Goal: Transaction & Acquisition: Book appointment/travel/reservation

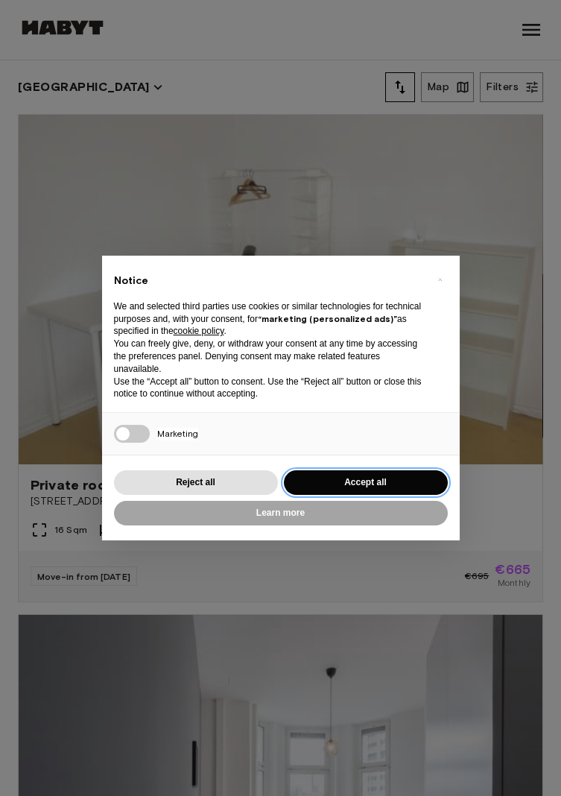
click at [353, 473] on button "Accept all" at bounding box center [366, 482] width 164 height 25
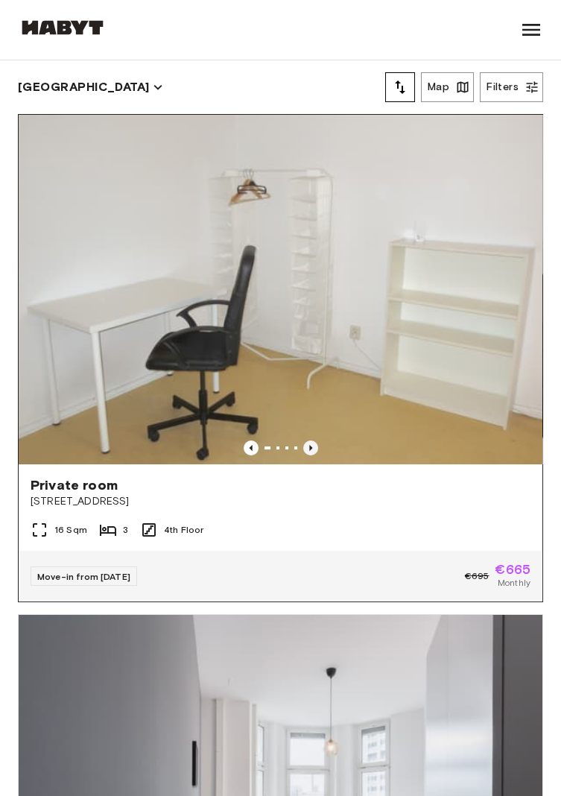
click at [310, 445] on icon "Previous image" at bounding box center [310, 448] width 15 height 15
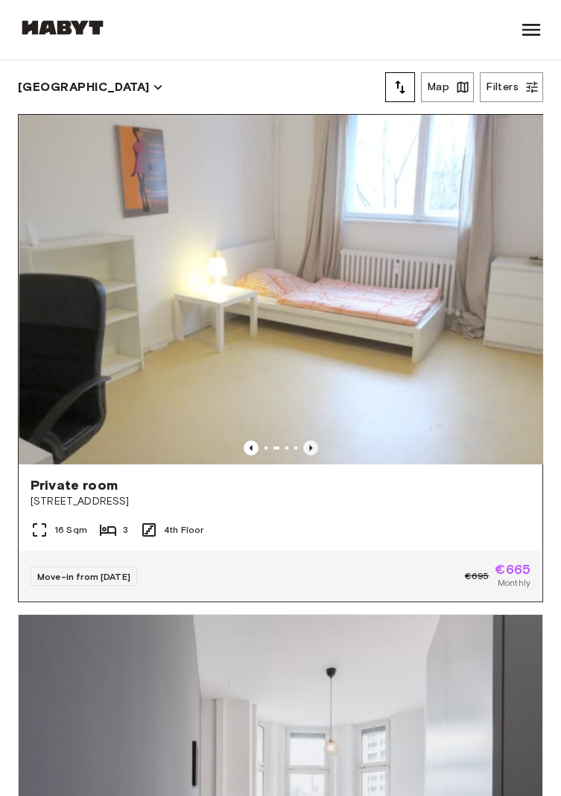
click at [310, 447] on icon "Previous image" at bounding box center [310, 447] width 3 height 6
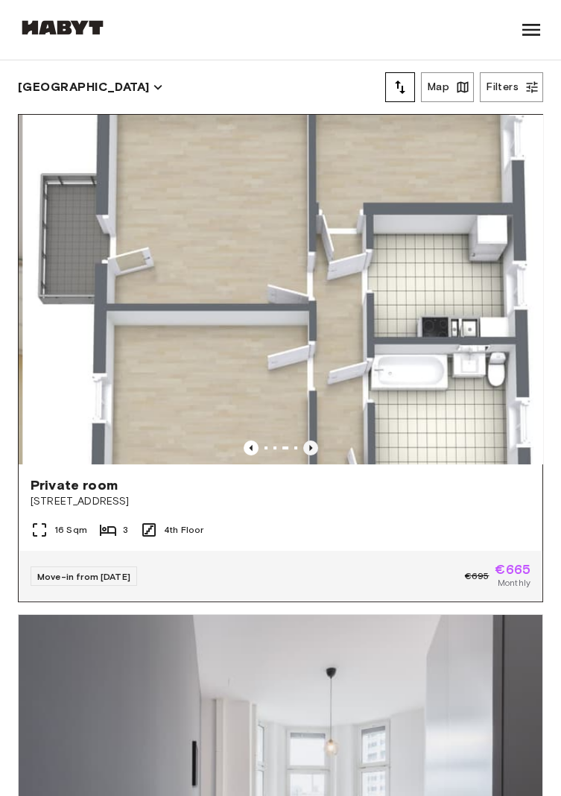
click at [315, 448] on icon "Previous image" at bounding box center [310, 448] width 15 height 15
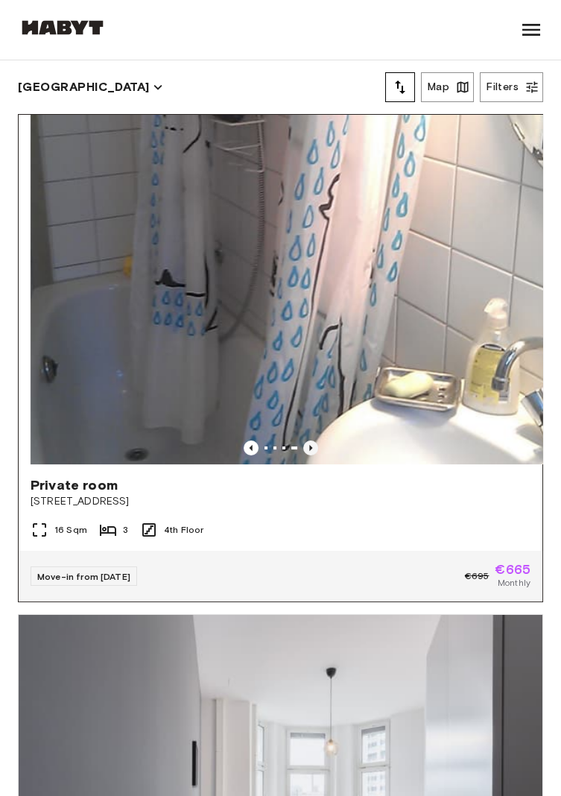
click at [315, 448] on icon "Previous image" at bounding box center [310, 448] width 15 height 15
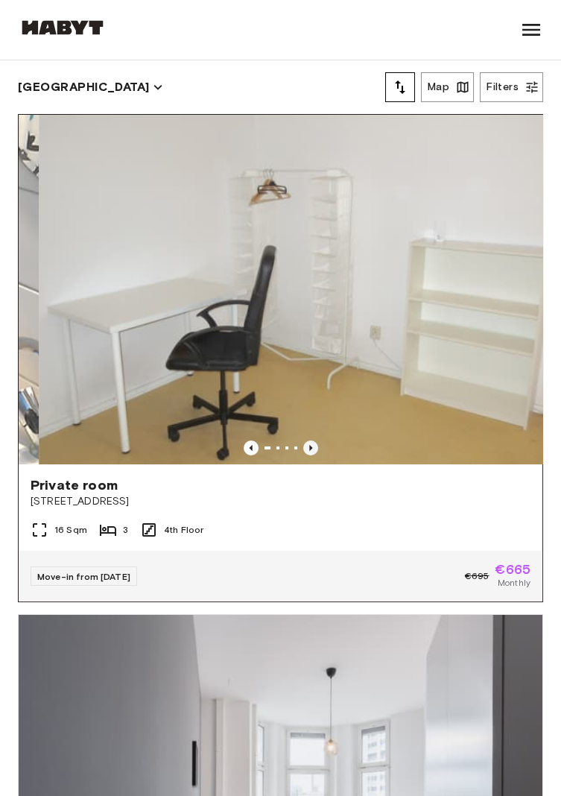
click at [310, 447] on icon "Previous image" at bounding box center [310, 447] width 3 height 6
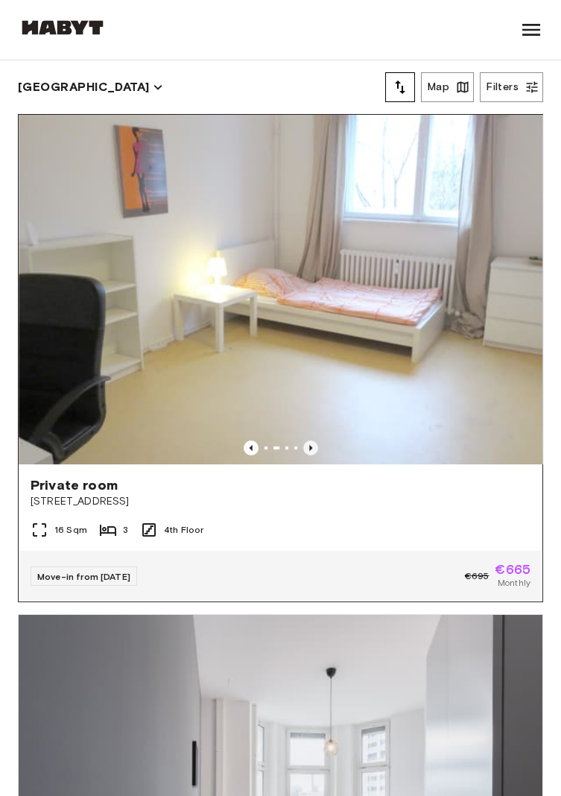
click at [310, 447] on icon "Previous image" at bounding box center [310, 447] width 3 height 6
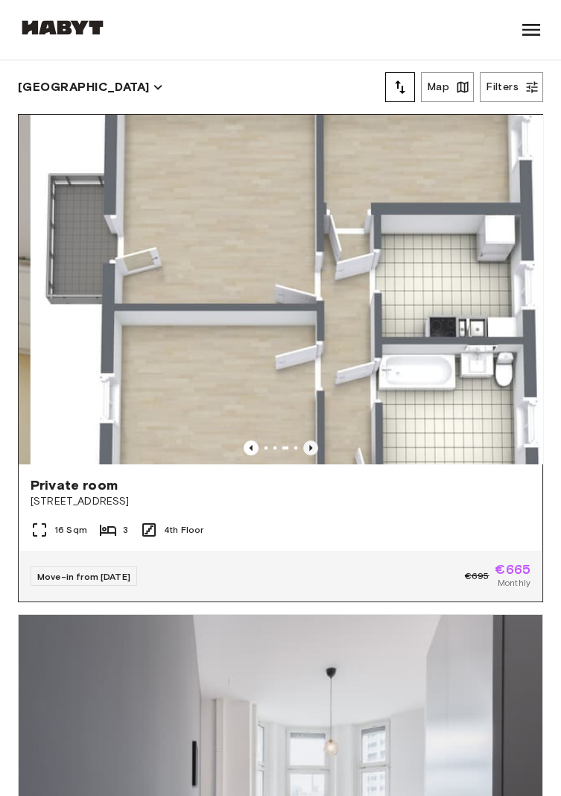
click at [310, 448] on icon "Previous image" at bounding box center [310, 447] width 3 height 6
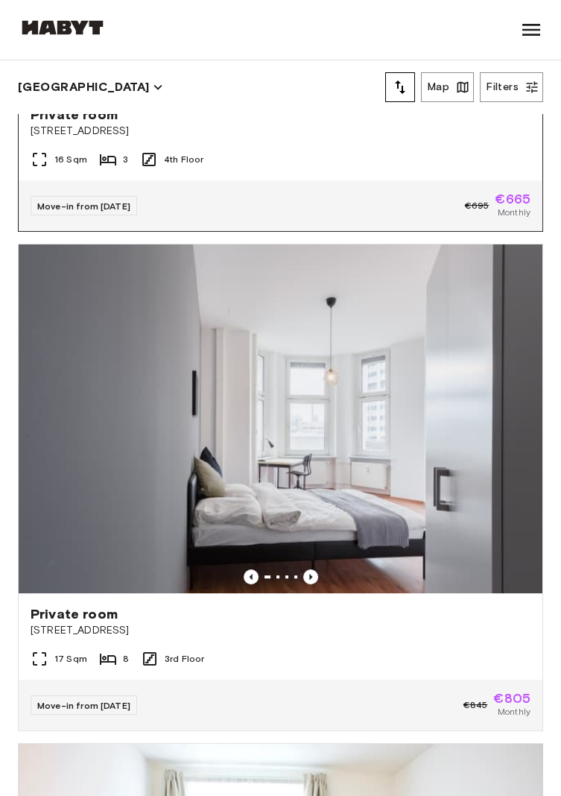
scroll to position [374, 0]
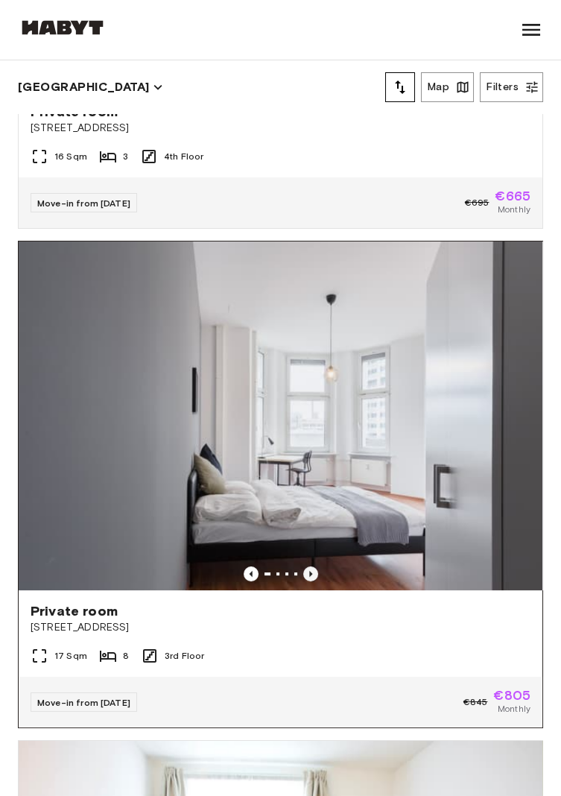
click at [315, 572] on icon "Previous image" at bounding box center [310, 574] width 15 height 15
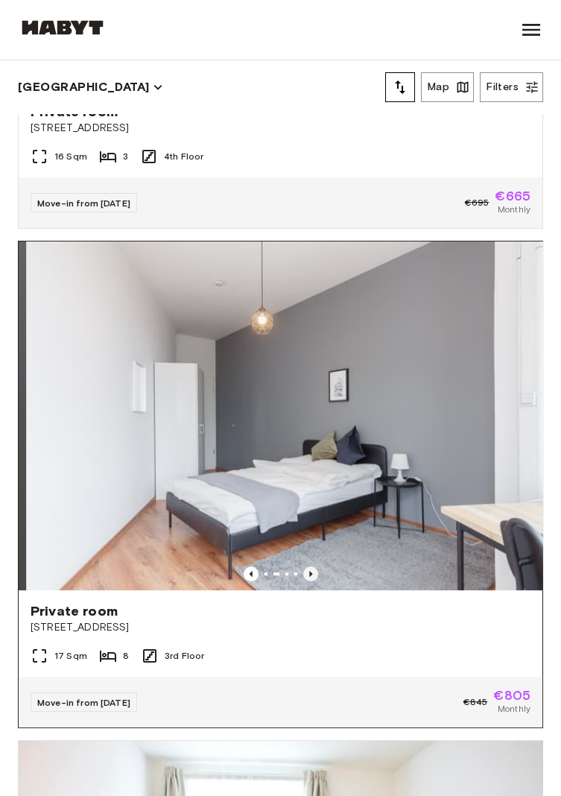
click at [314, 573] on icon "Previous image" at bounding box center [310, 574] width 15 height 15
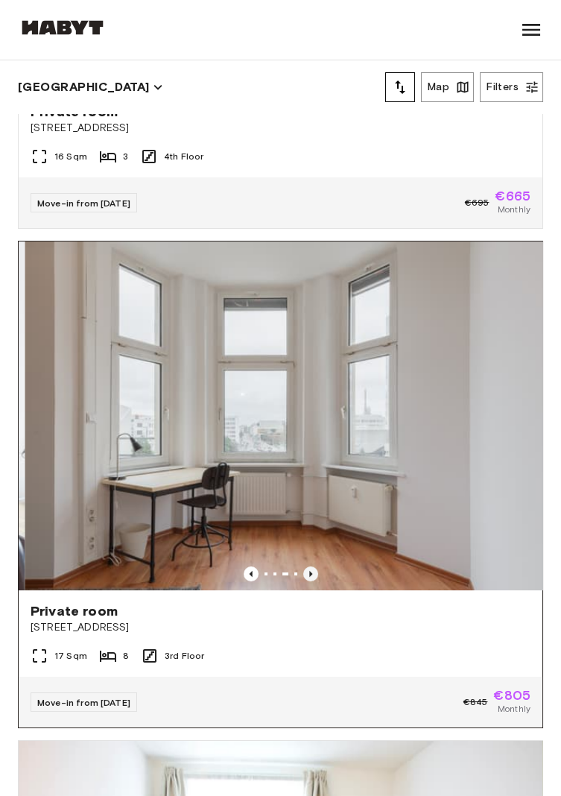
click at [314, 573] on icon "Previous image" at bounding box center [310, 574] width 15 height 15
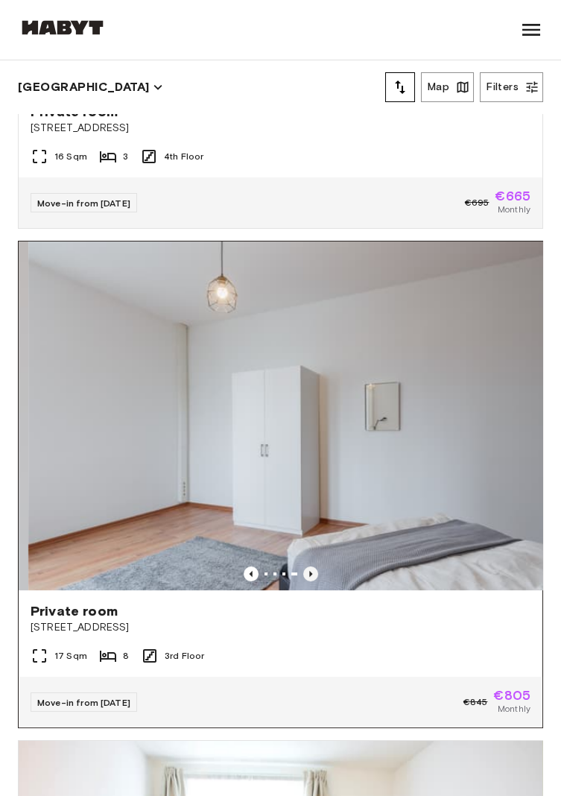
click at [310, 573] on icon "Previous image" at bounding box center [310, 574] width 3 height 6
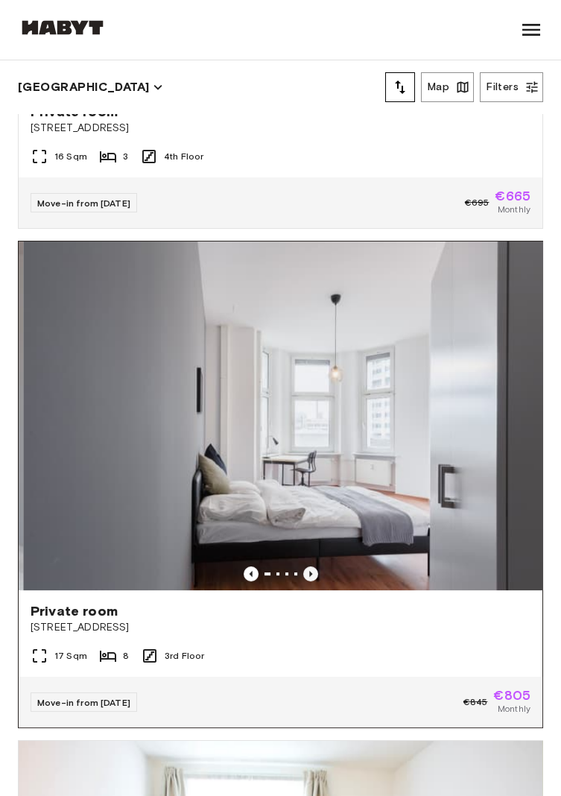
click at [314, 573] on icon "Previous image" at bounding box center [310, 574] width 15 height 15
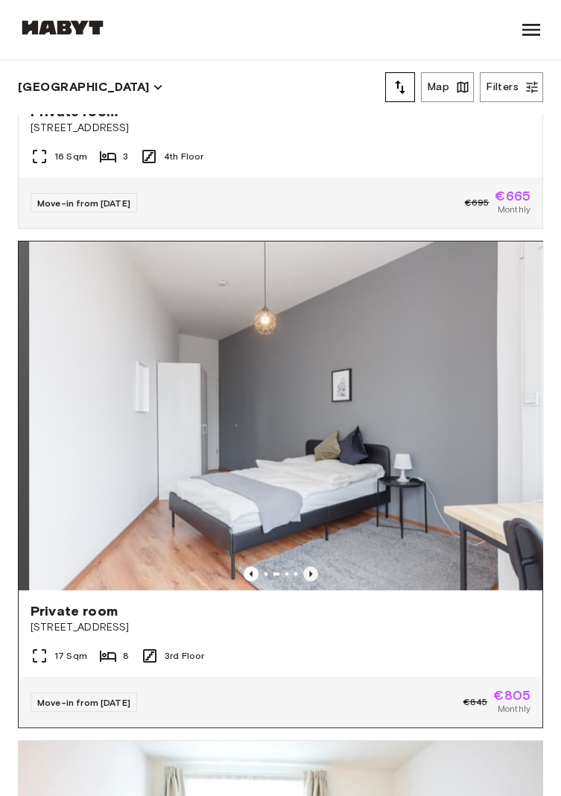
click at [314, 572] on icon "Previous image" at bounding box center [310, 574] width 15 height 15
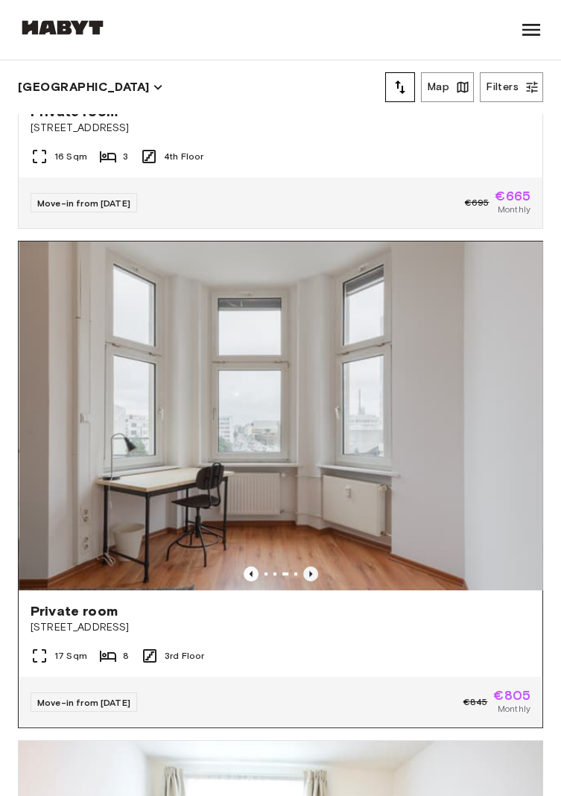
click at [310, 573] on icon "Previous image" at bounding box center [310, 574] width 3 height 6
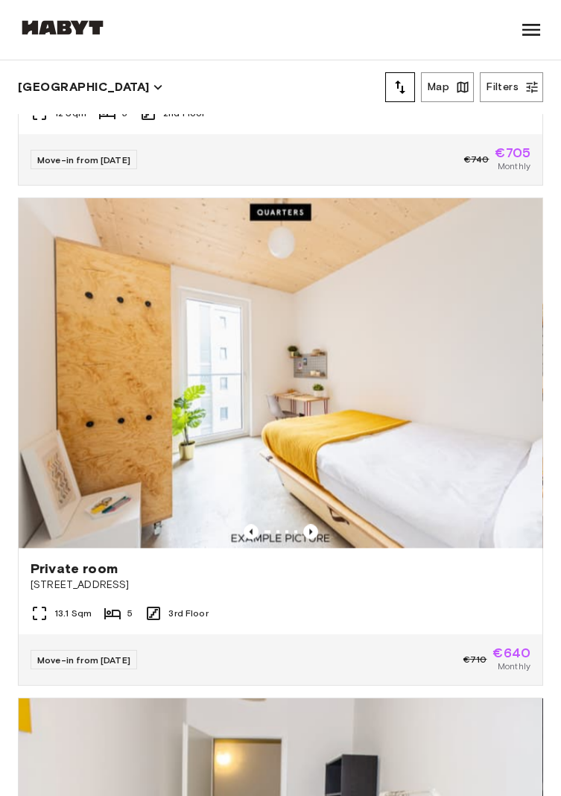
scroll to position [3919, 0]
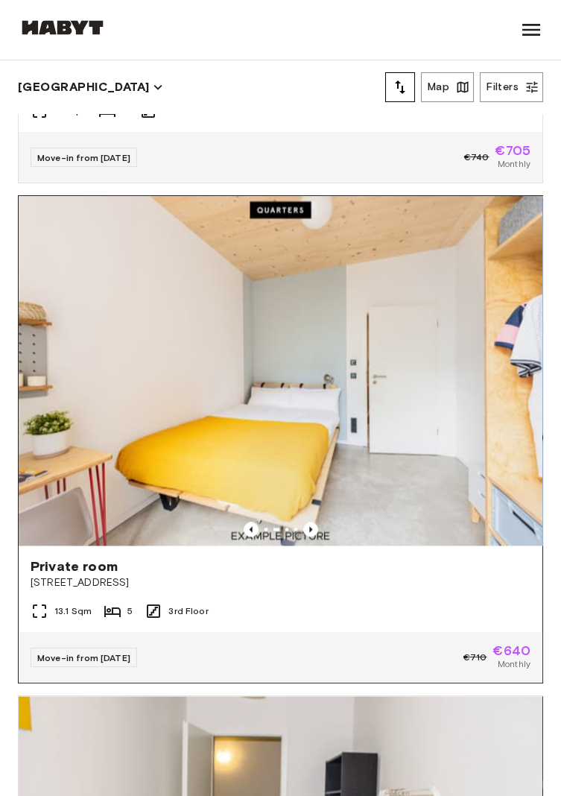
click at [63, 564] on span "Private room" at bounding box center [74, 567] width 87 height 18
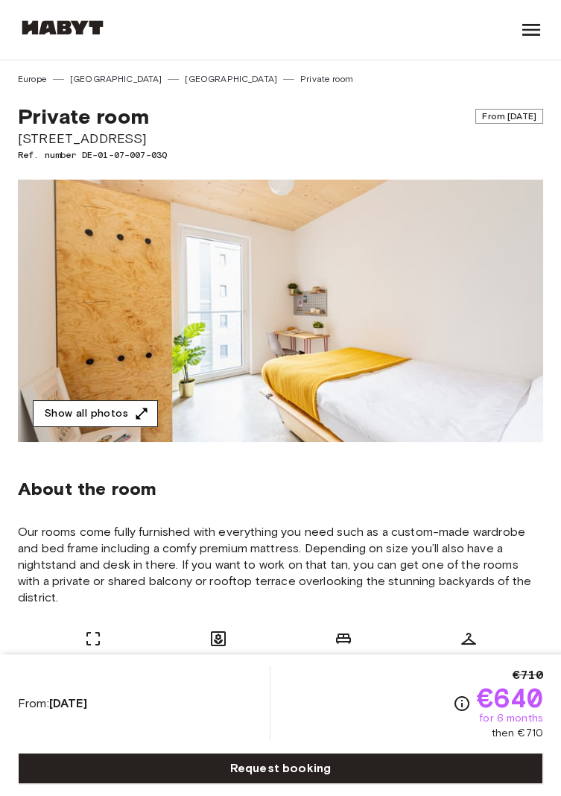
click at [141, 415] on icon "button" at bounding box center [141, 413] width 15 height 15
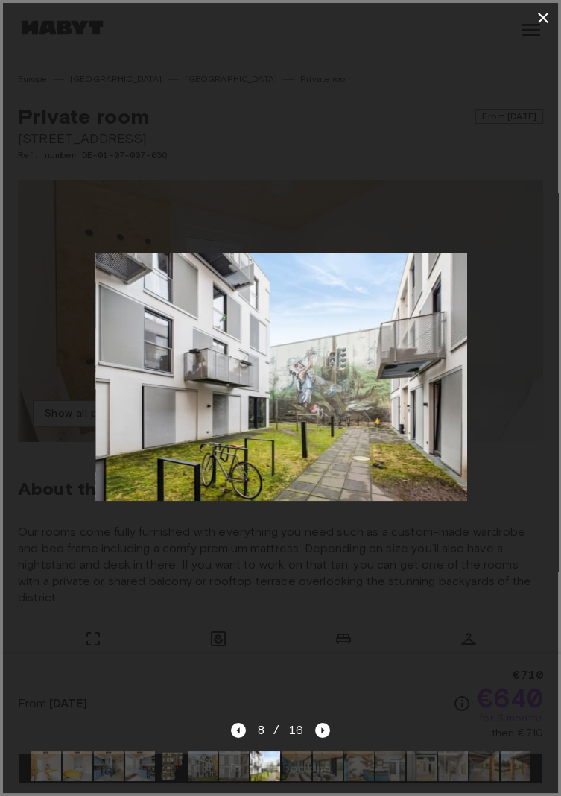
click at [548, 18] on icon "button" at bounding box center [544, 18] width 18 height 18
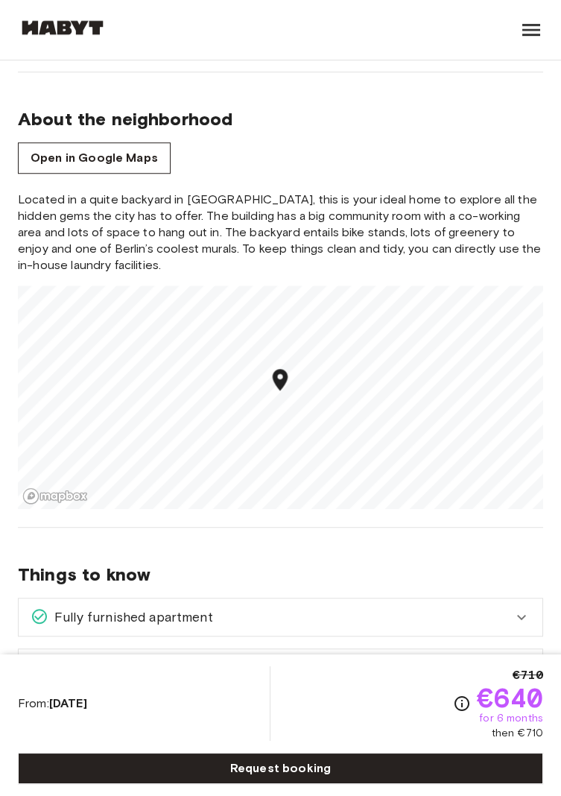
scroll to position [2117, 0]
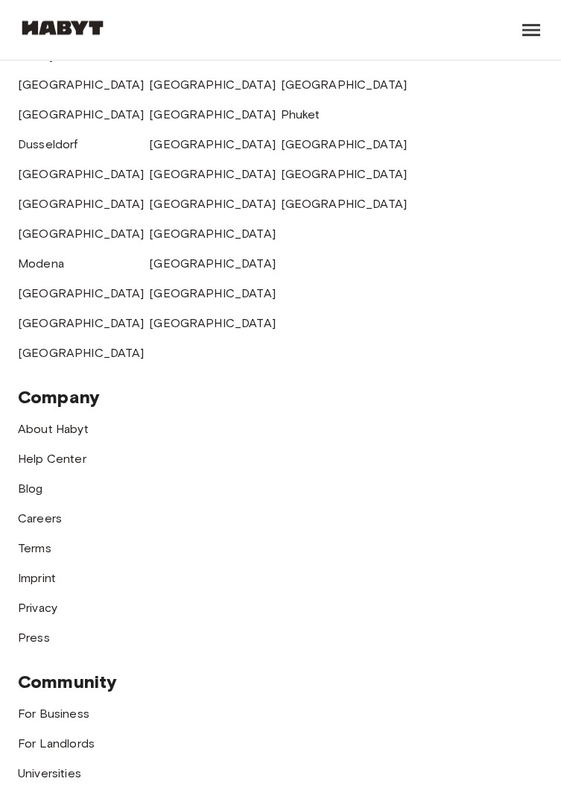
scroll to position [3351, 0]
